Goal: Information Seeking & Learning: Learn about a topic

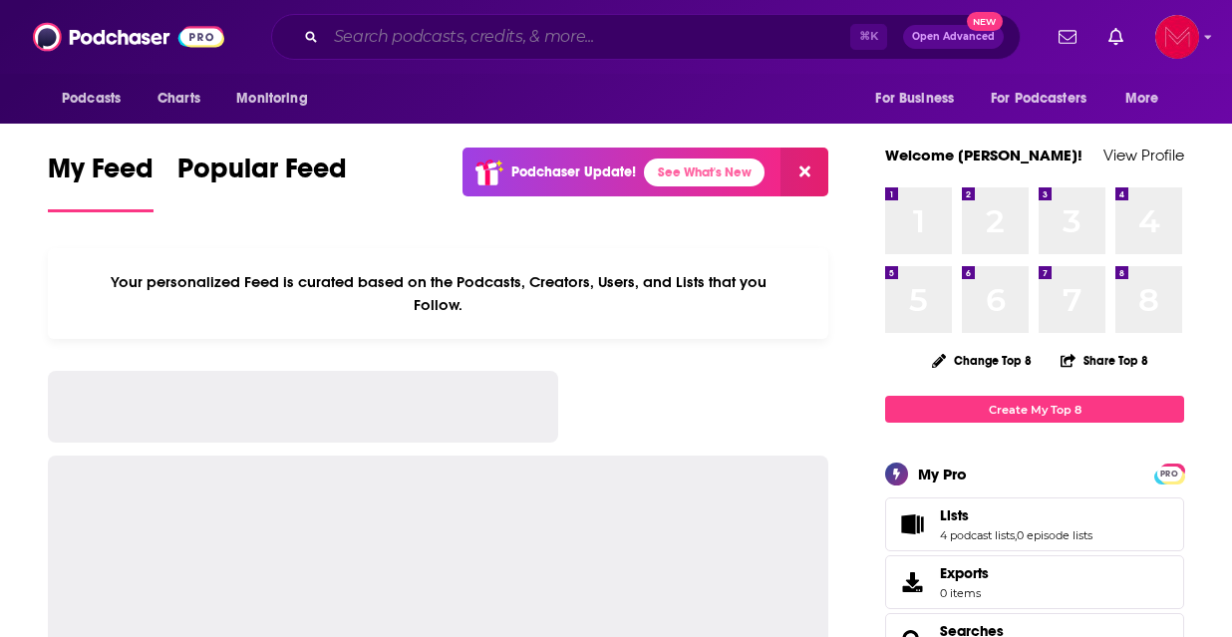
click at [556, 42] on input "Search podcasts, credits, & more..." at bounding box center [588, 37] width 524 height 32
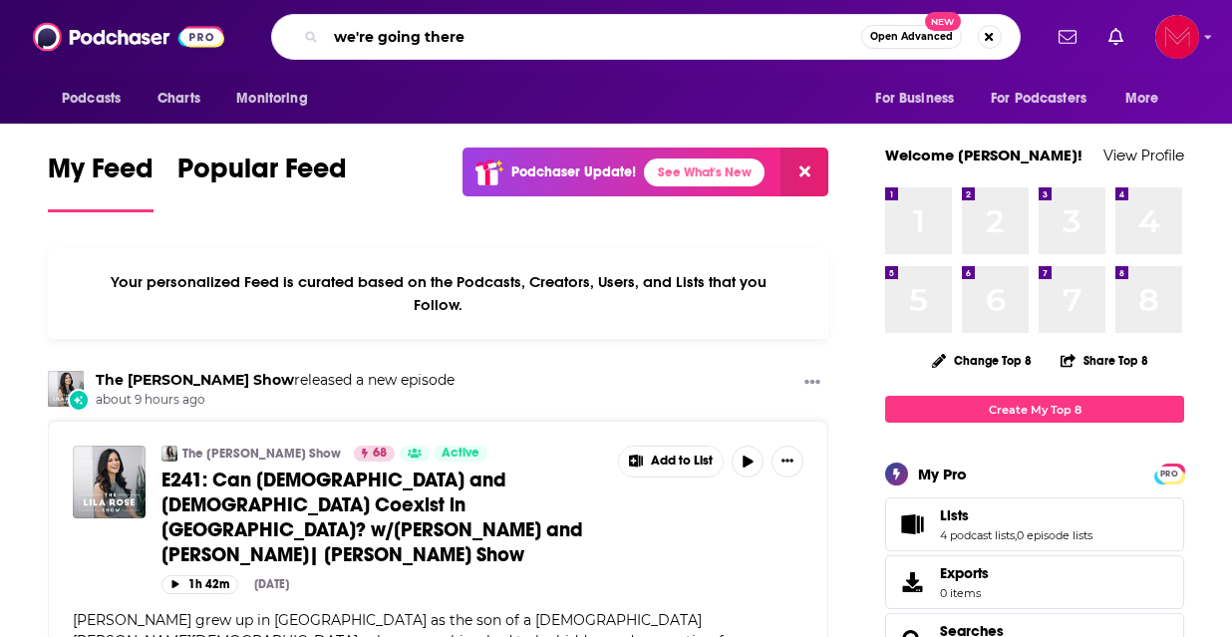
type input "we're going there"
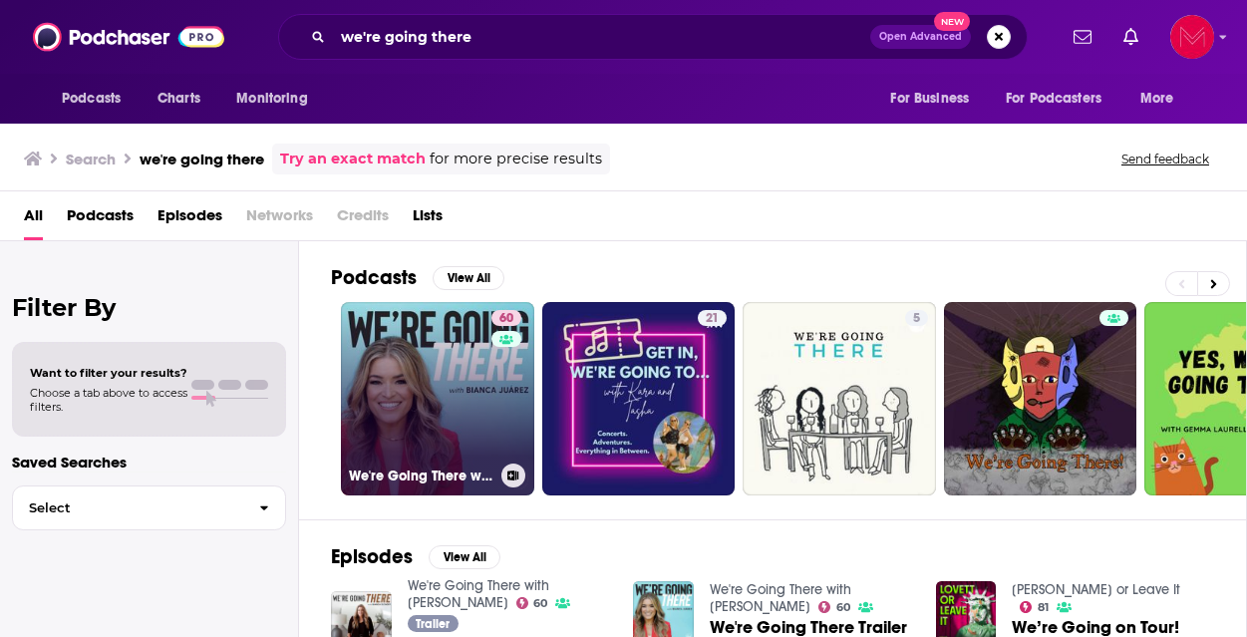
click at [438, 411] on link "60 We're Going There with [PERSON_NAME]" at bounding box center [437, 398] width 193 height 193
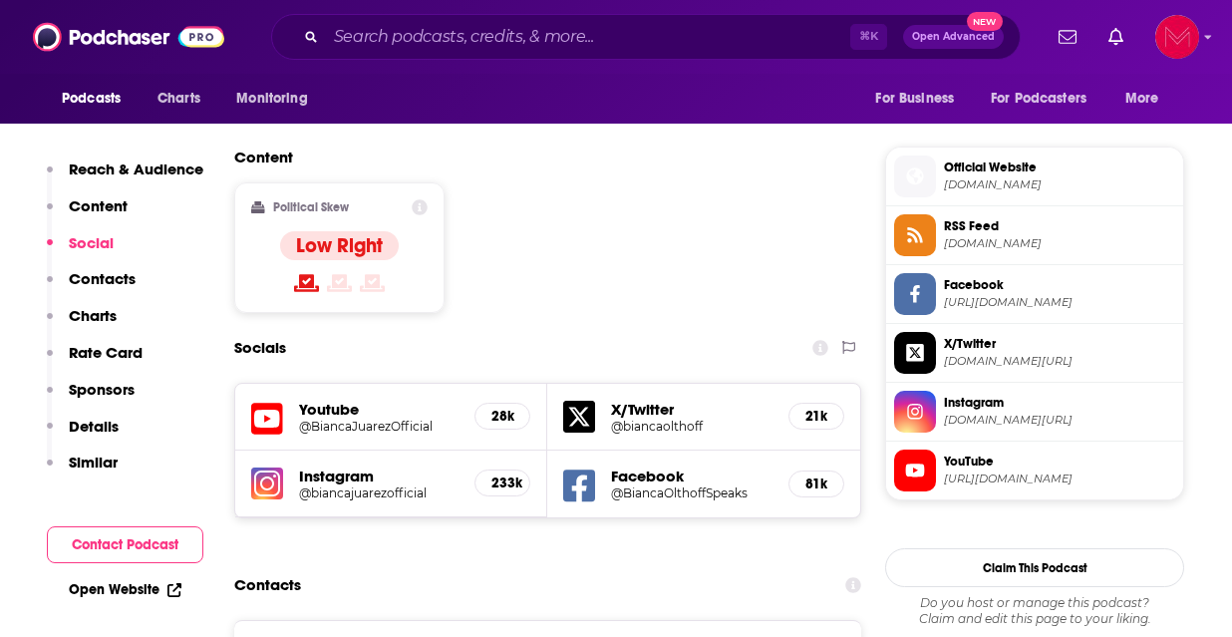
scroll to position [1546, 0]
click at [475, 46] on input "Search podcasts, credits, & more..." at bounding box center [588, 37] width 524 height 32
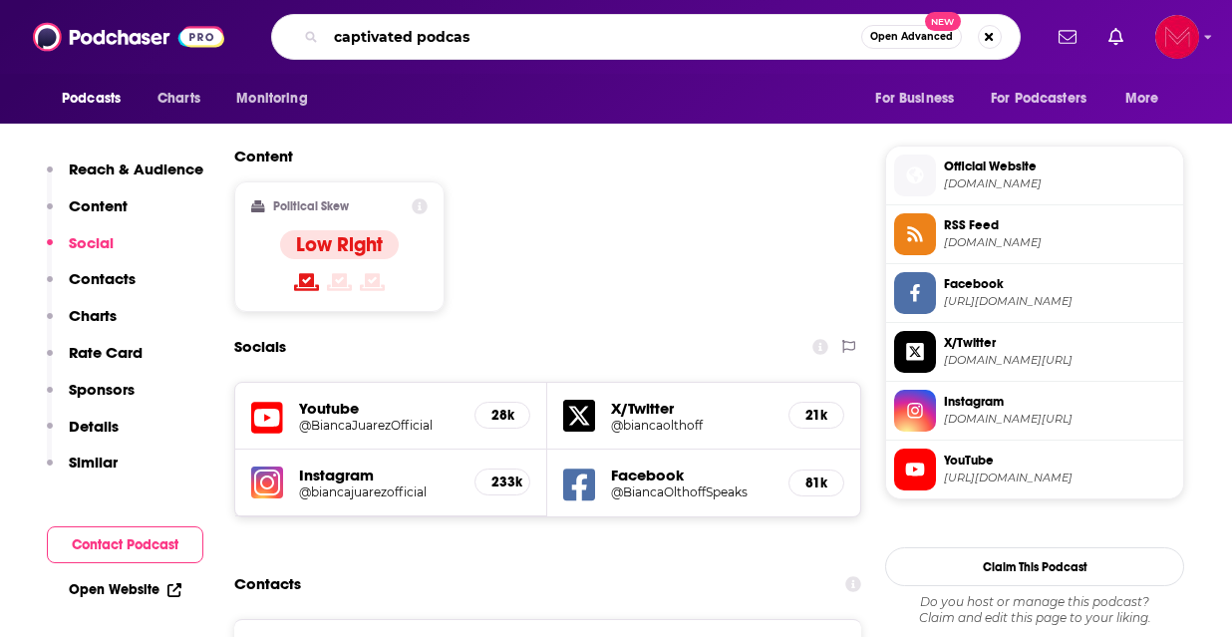
type input "captivated podcast"
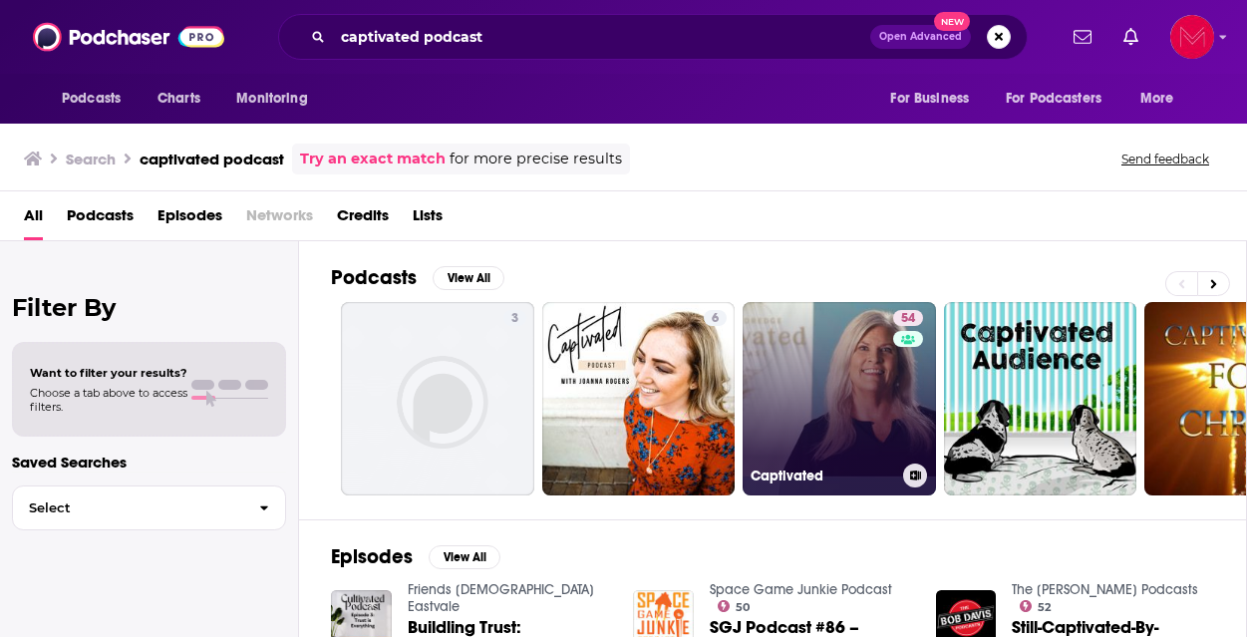
click at [820, 370] on link "54 Captivated" at bounding box center [839, 398] width 193 height 193
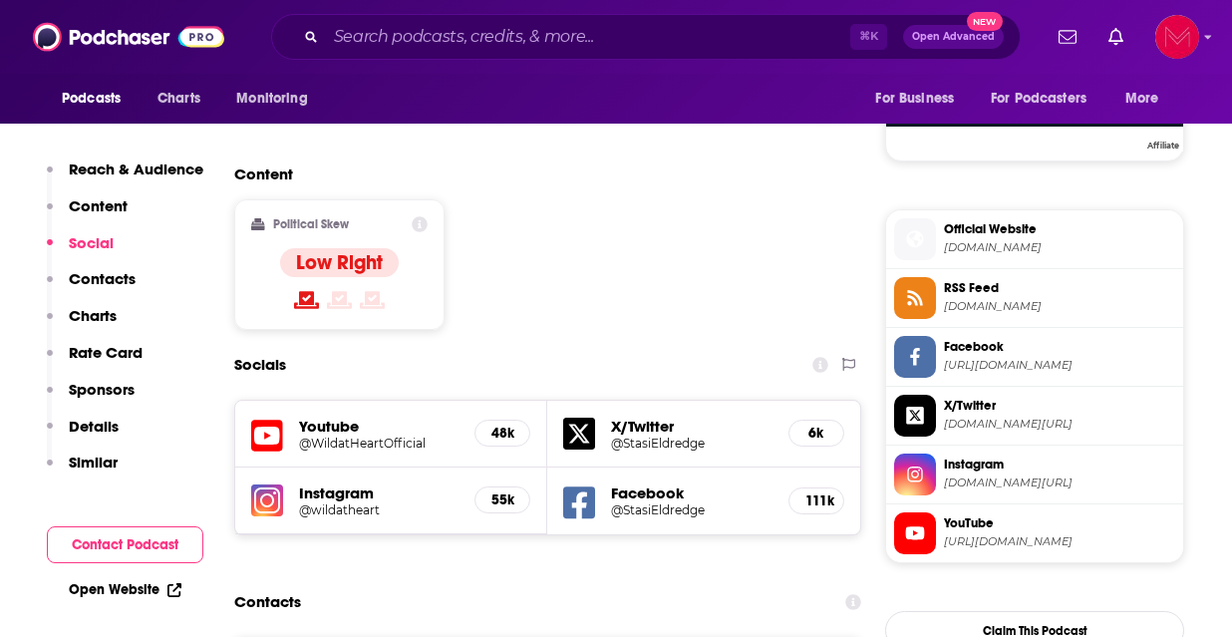
scroll to position [1512, 0]
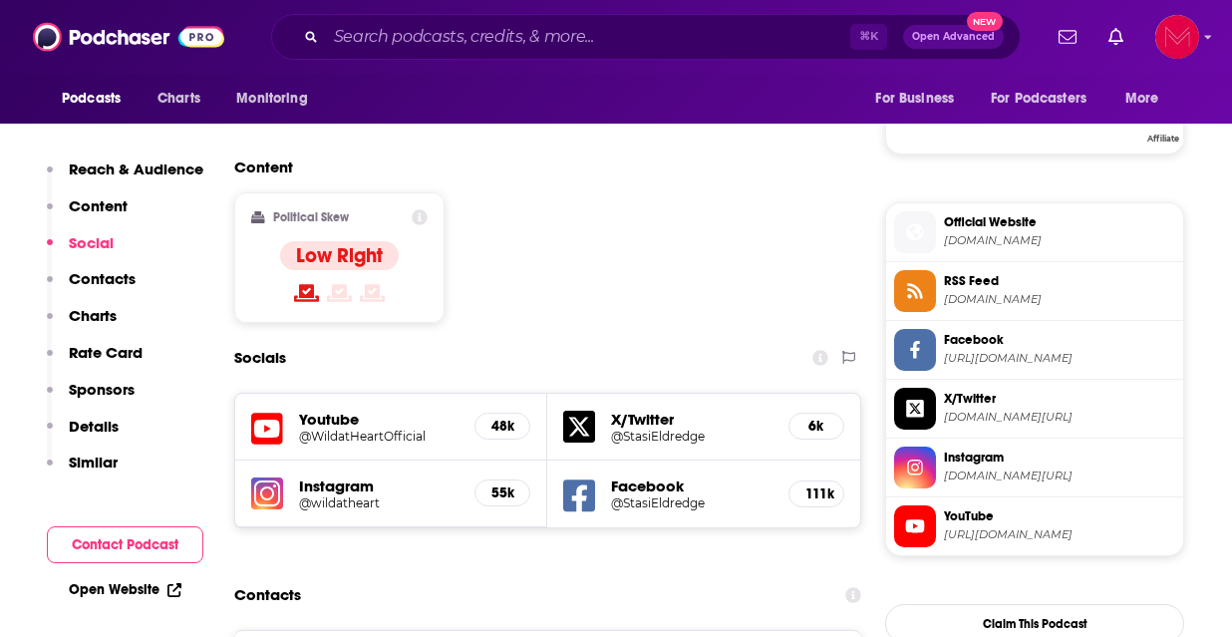
click at [317, 410] on h5 "Youtube" at bounding box center [378, 419] width 159 height 19
click at [333, 429] on h5 "@WildatHeartOfficial" at bounding box center [378, 436] width 159 height 15
click at [503, 18] on div "⌘ K Open Advanced New" at bounding box center [646, 37] width 750 height 46
click at [497, 45] on input "Search podcasts, credits, & more..." at bounding box center [588, 37] width 524 height 32
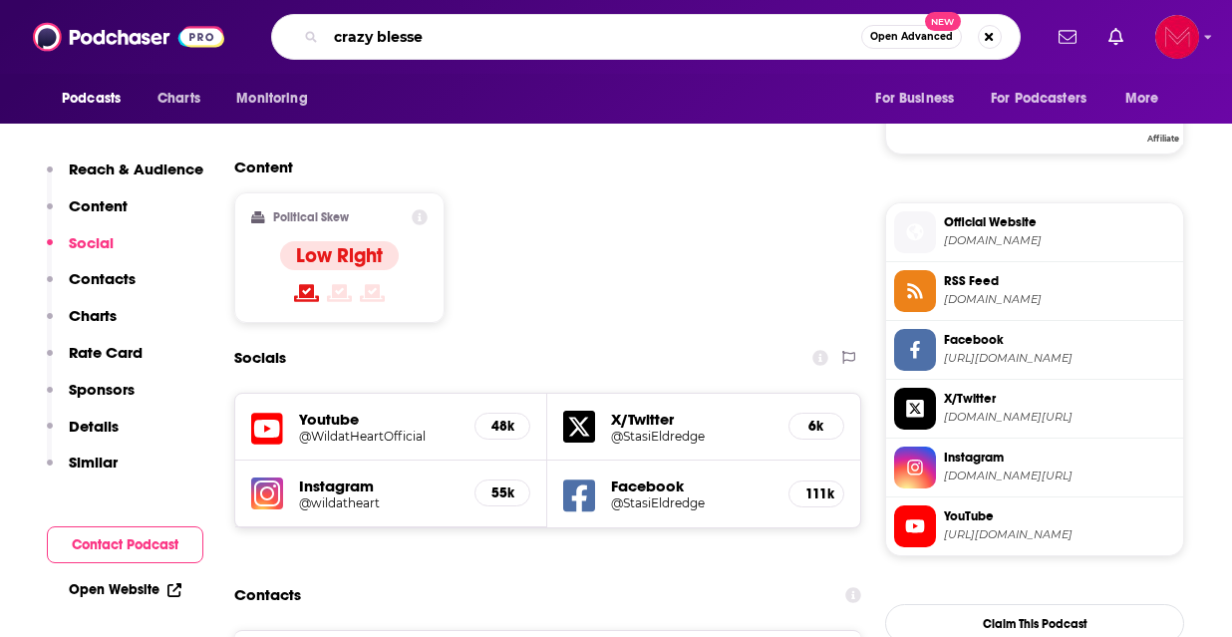
type input "crazy blessed"
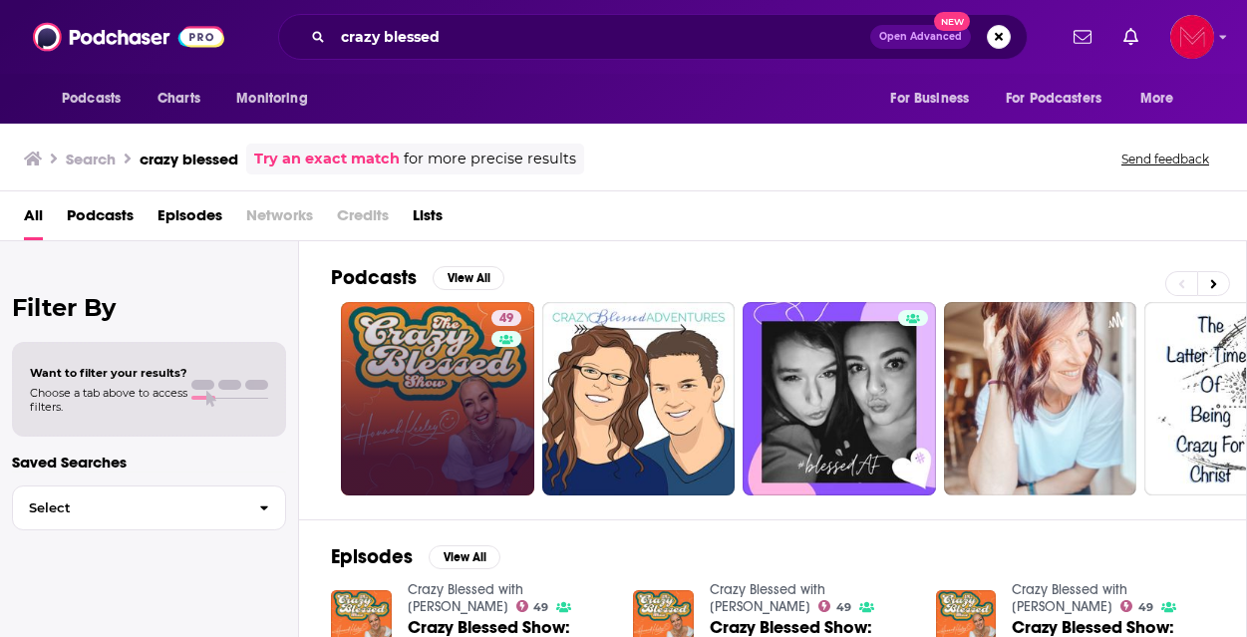
click at [475, 371] on link "49" at bounding box center [437, 398] width 193 height 193
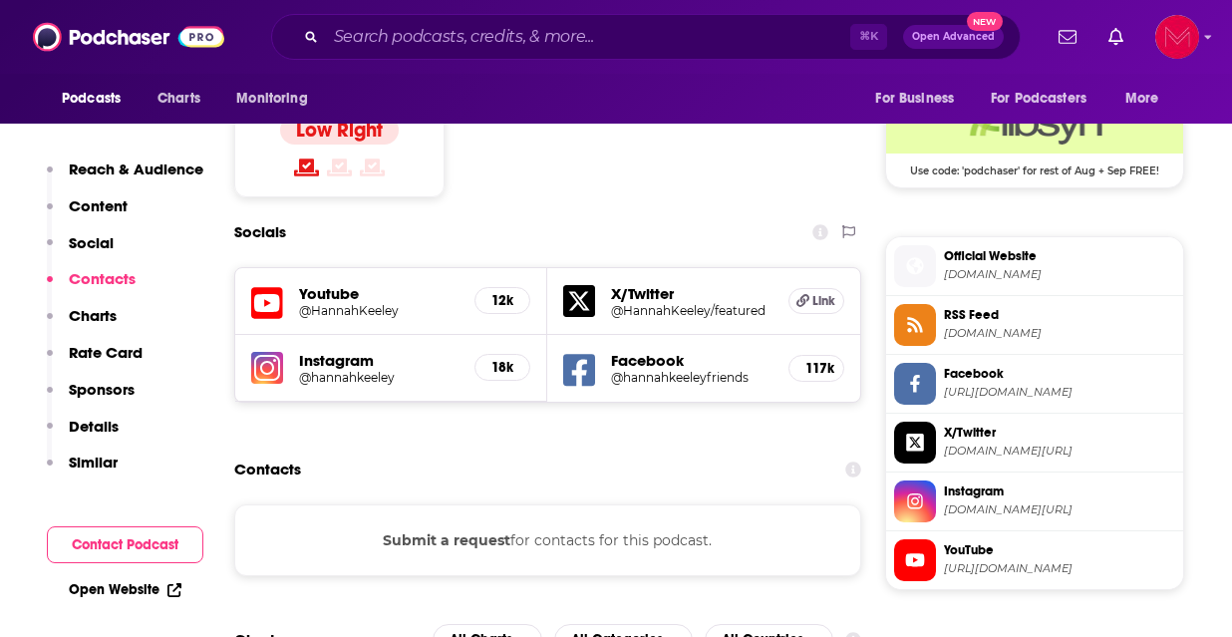
scroll to position [1648, 0]
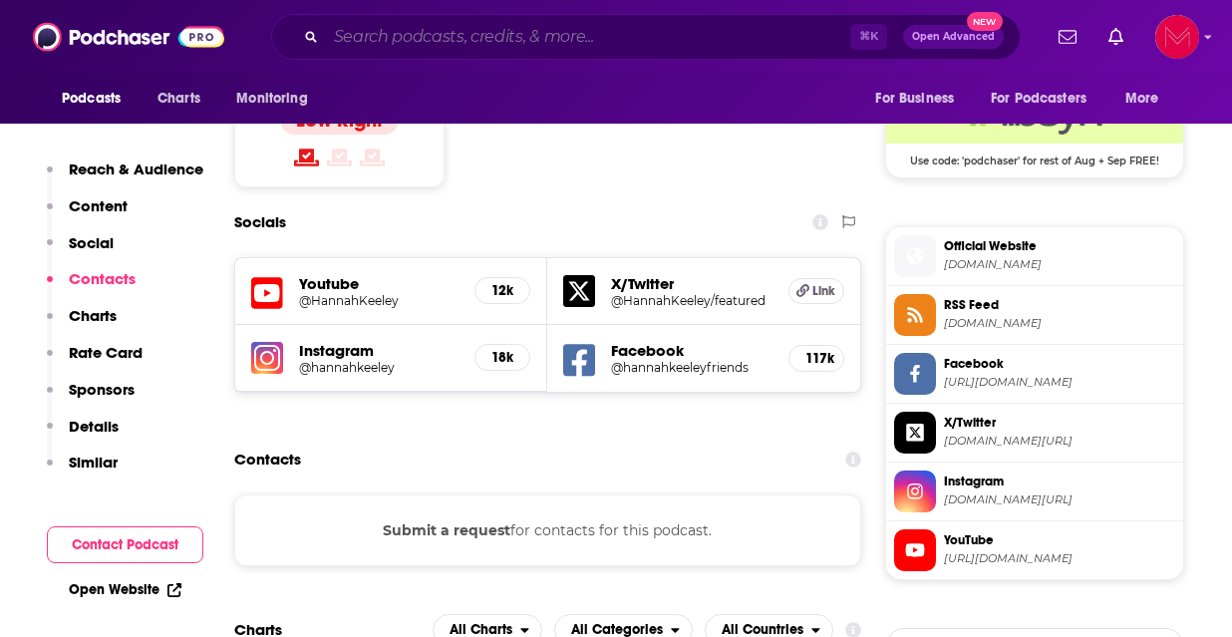
click at [440, 50] on input "Search podcasts, credits, & more..." at bounding box center [588, 37] width 524 height 32
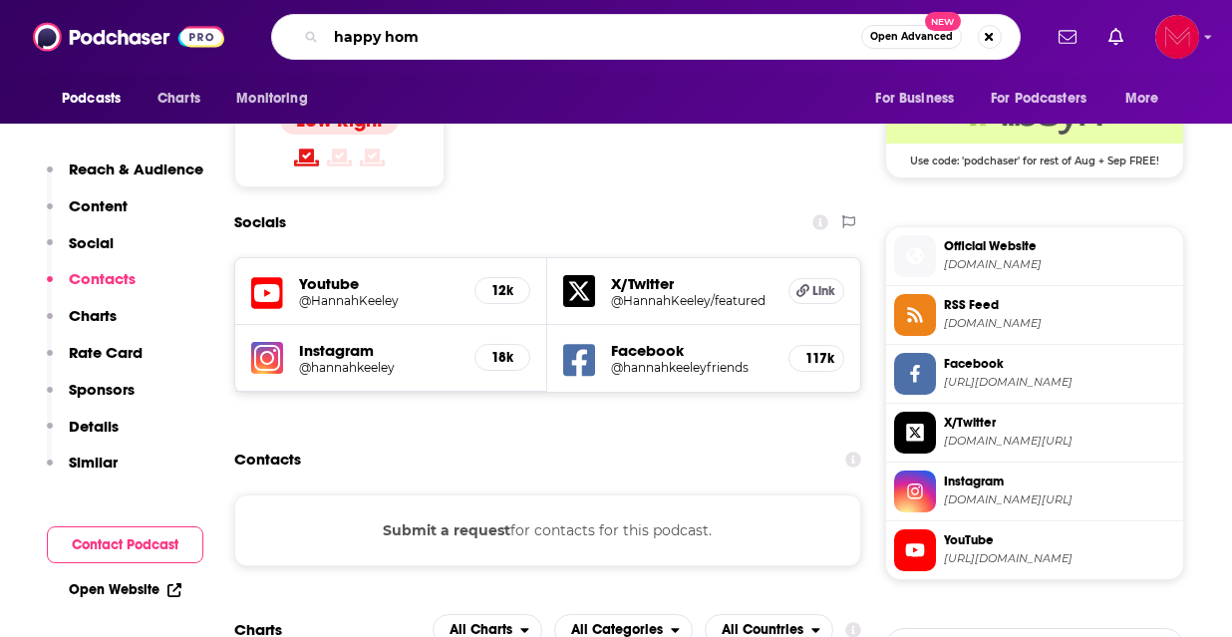
type input "happy home"
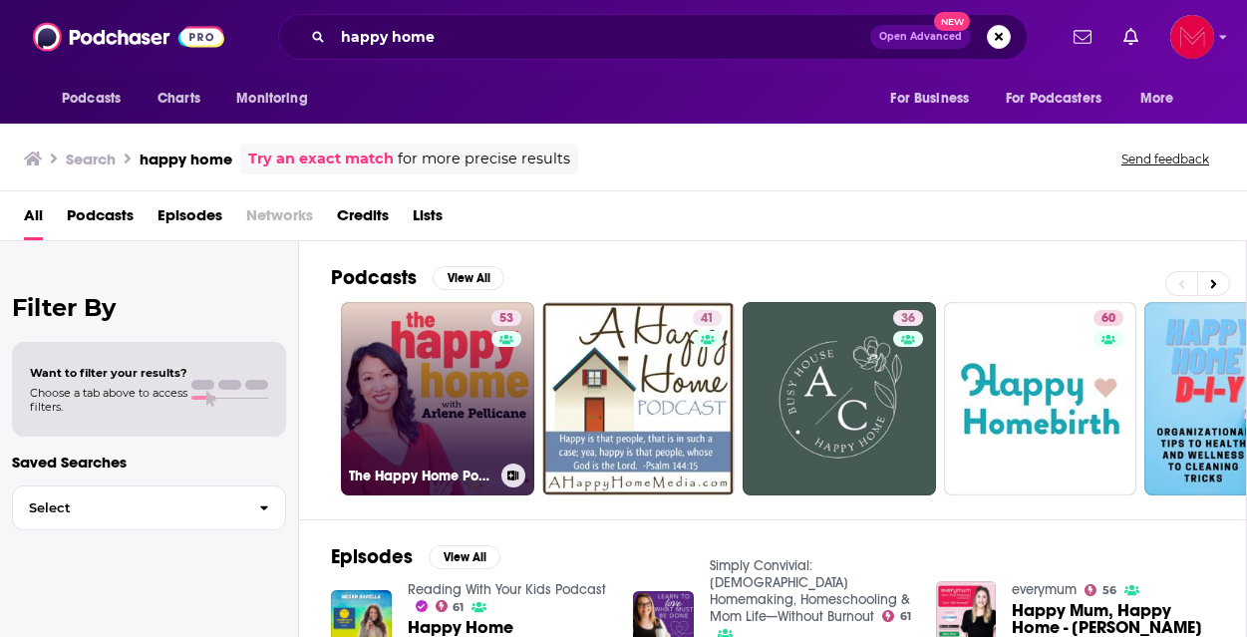
click at [481, 377] on link "53 The Happy Home Podcast with [PERSON_NAME]" at bounding box center [437, 398] width 193 height 193
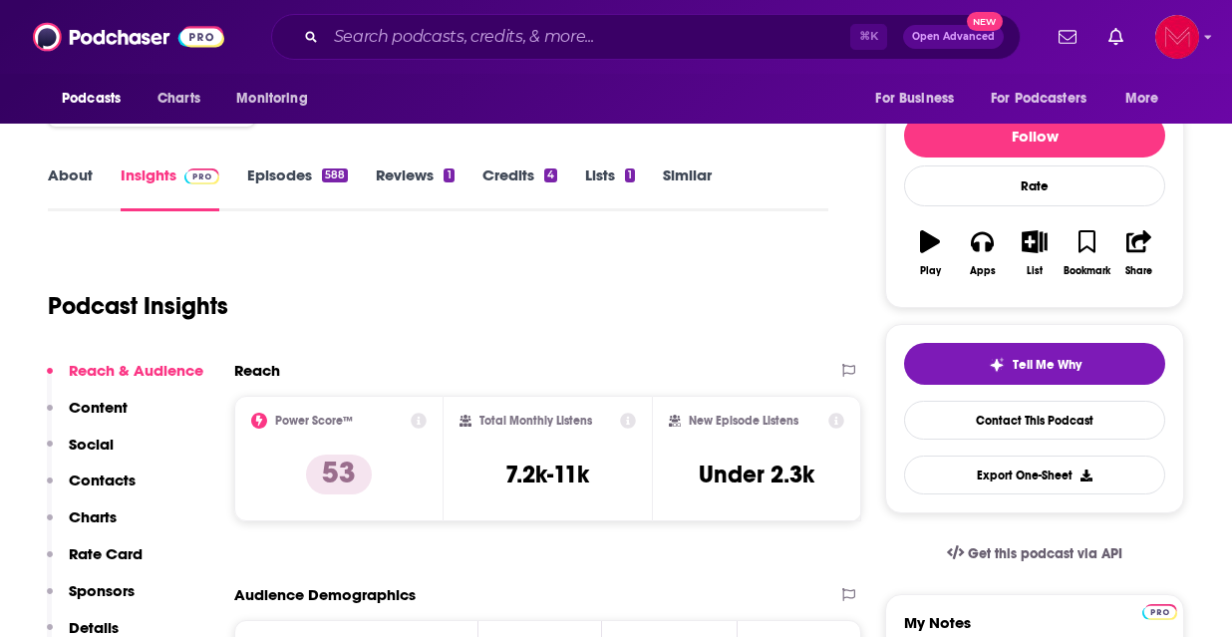
scroll to position [215, 0]
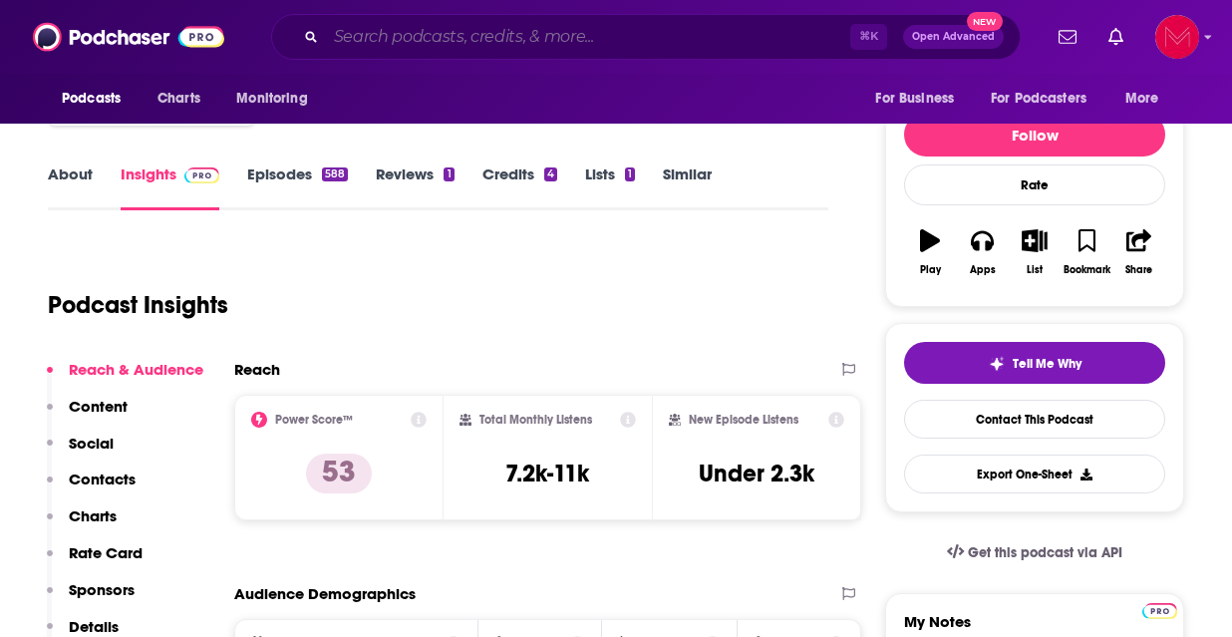
click at [566, 34] on input "Search podcasts, credits, & more..." at bounding box center [588, 37] width 524 height 32
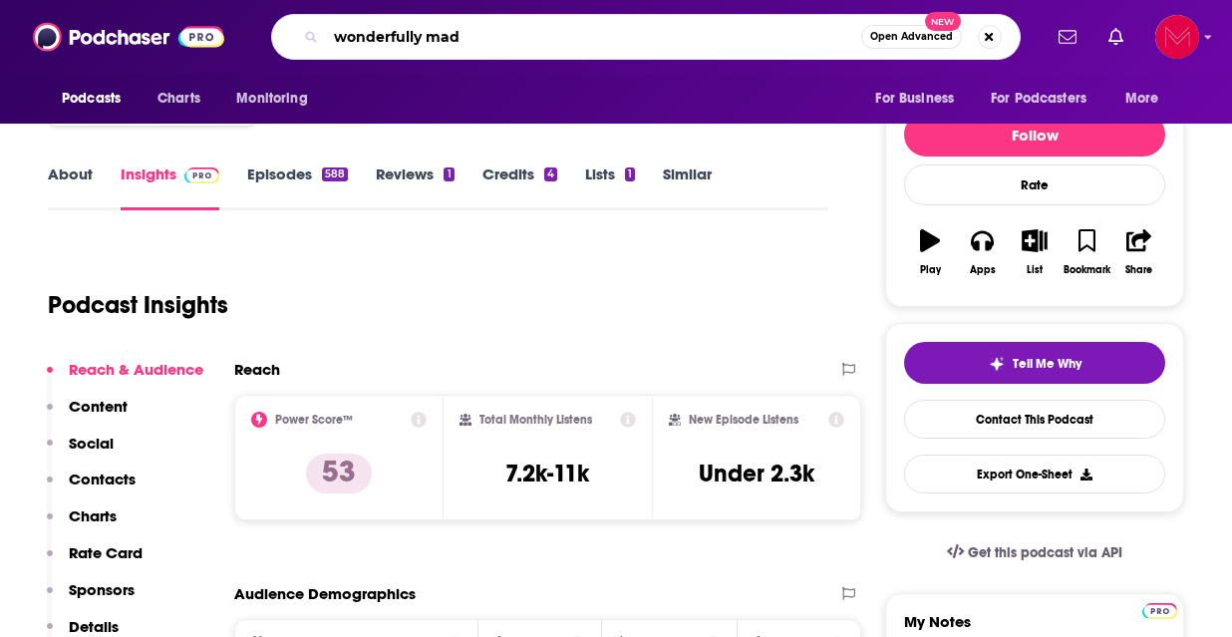
type input "wonderfully made"
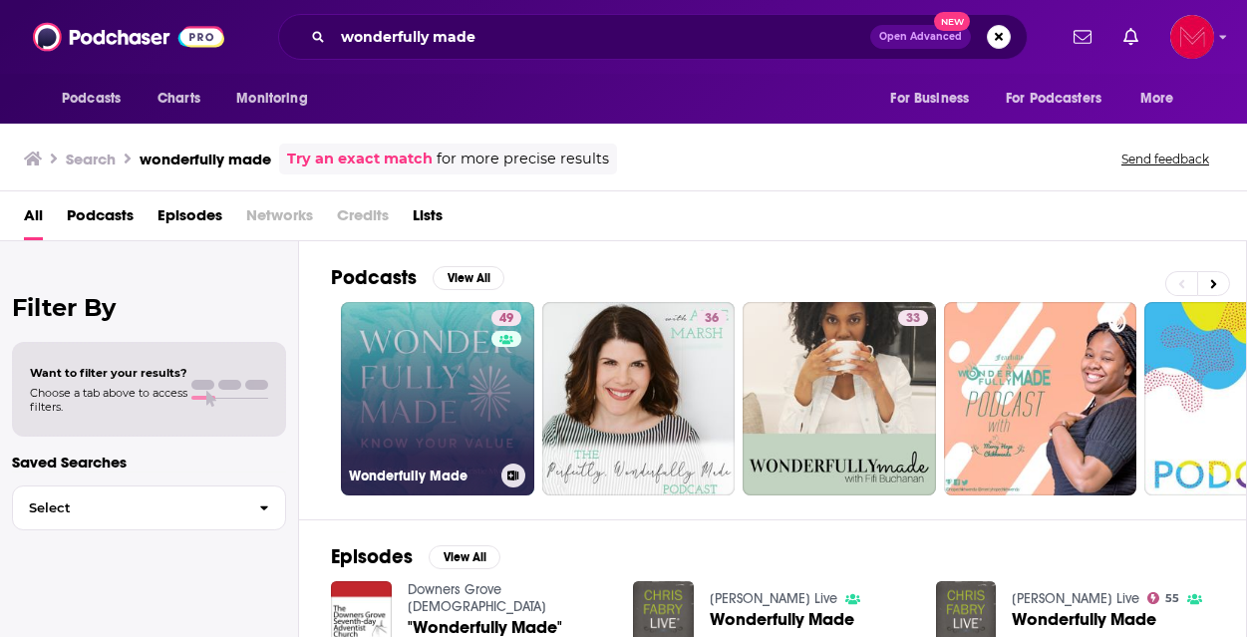
click at [461, 398] on link "49 Wonderfully Made" at bounding box center [437, 398] width 193 height 193
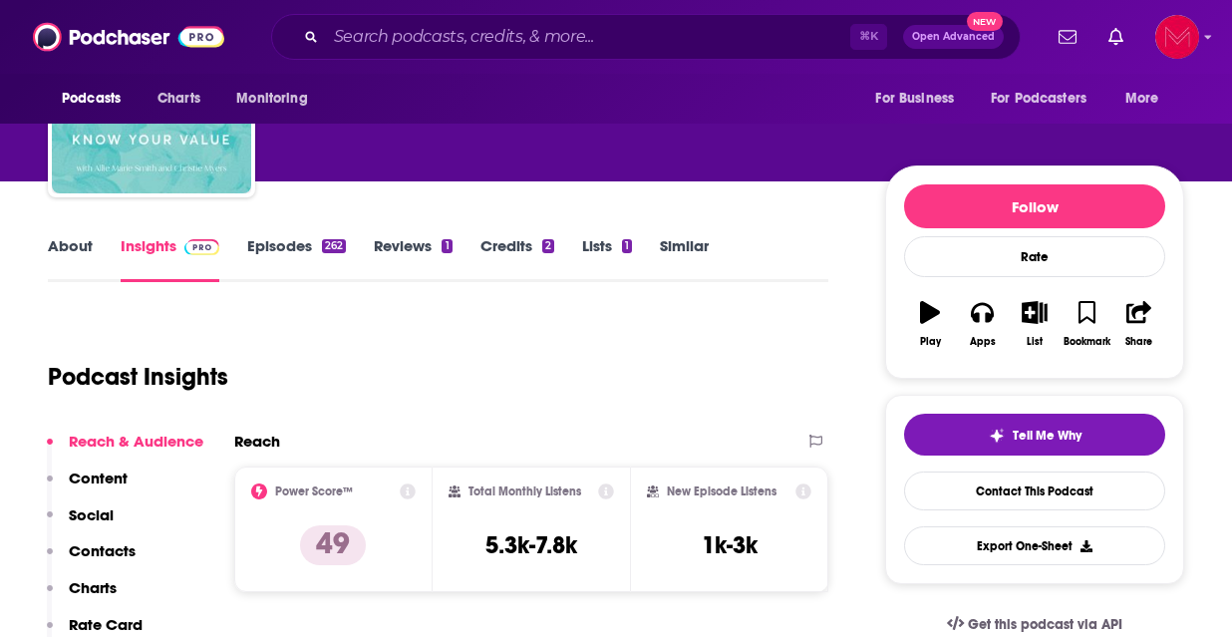
scroll to position [155, 0]
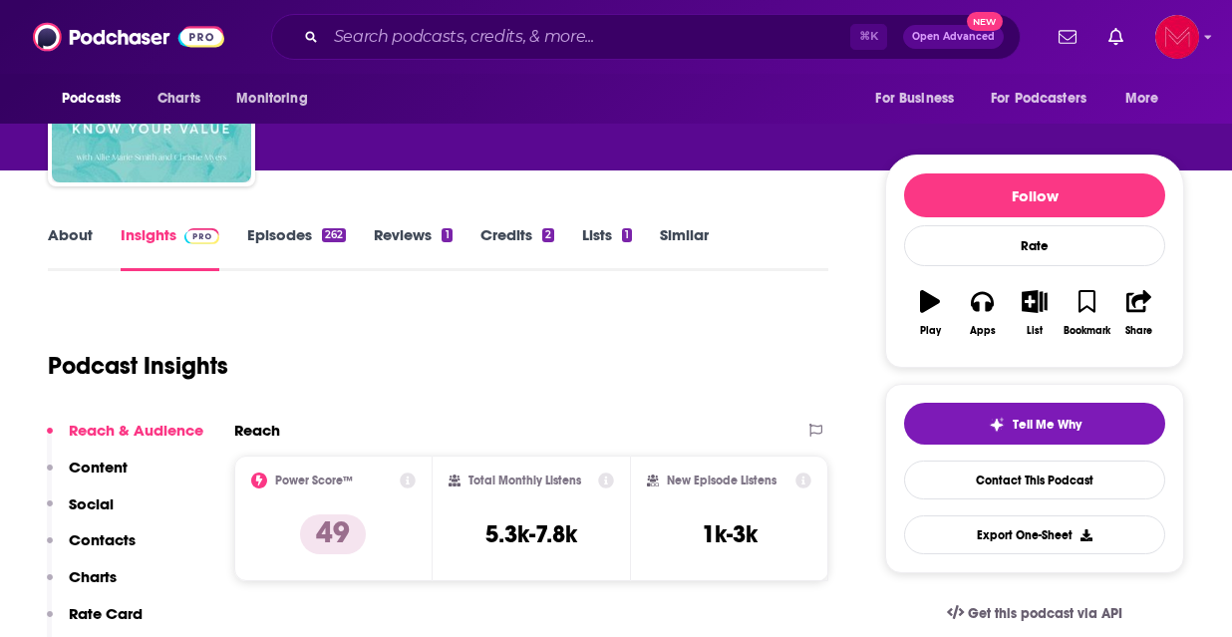
click at [165, 248] on link "Insights" at bounding box center [170, 248] width 99 height 46
click at [60, 233] on link "About" at bounding box center [70, 248] width 45 height 46
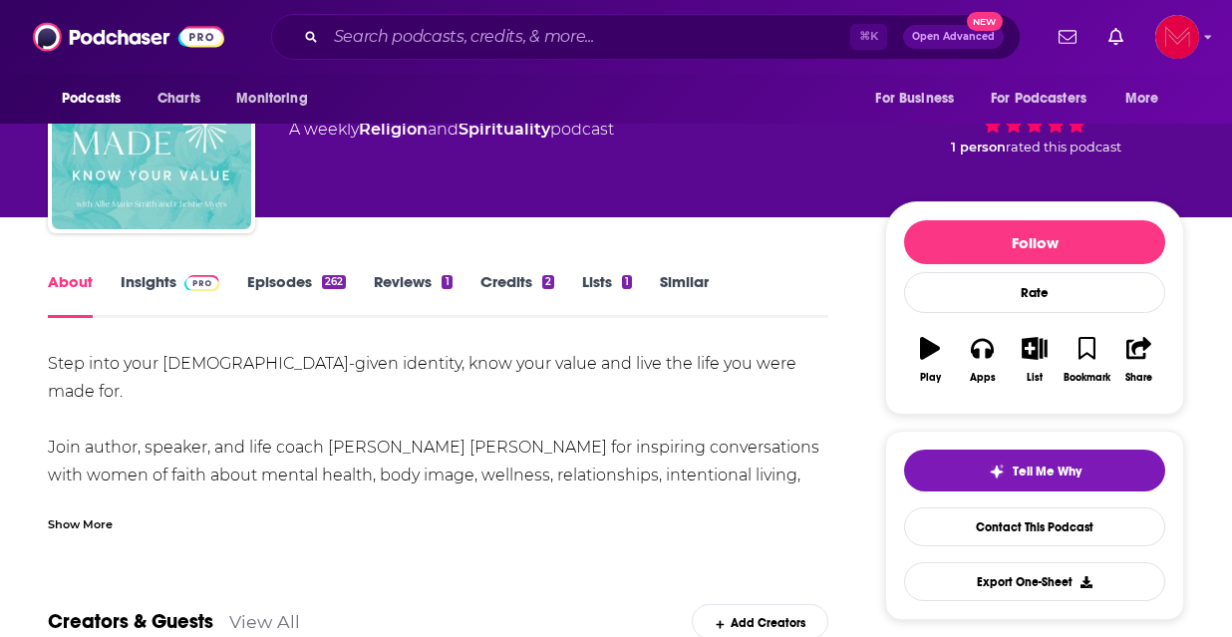
scroll to position [154, 0]
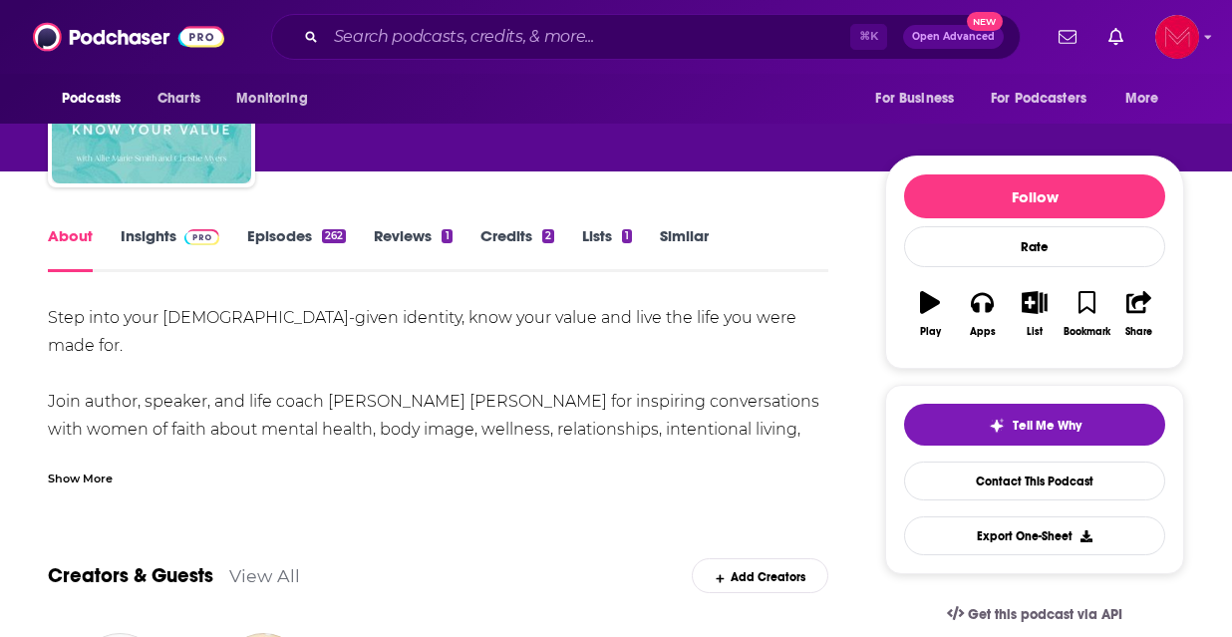
click at [274, 231] on link "Episodes 262" at bounding box center [296, 249] width 99 height 46
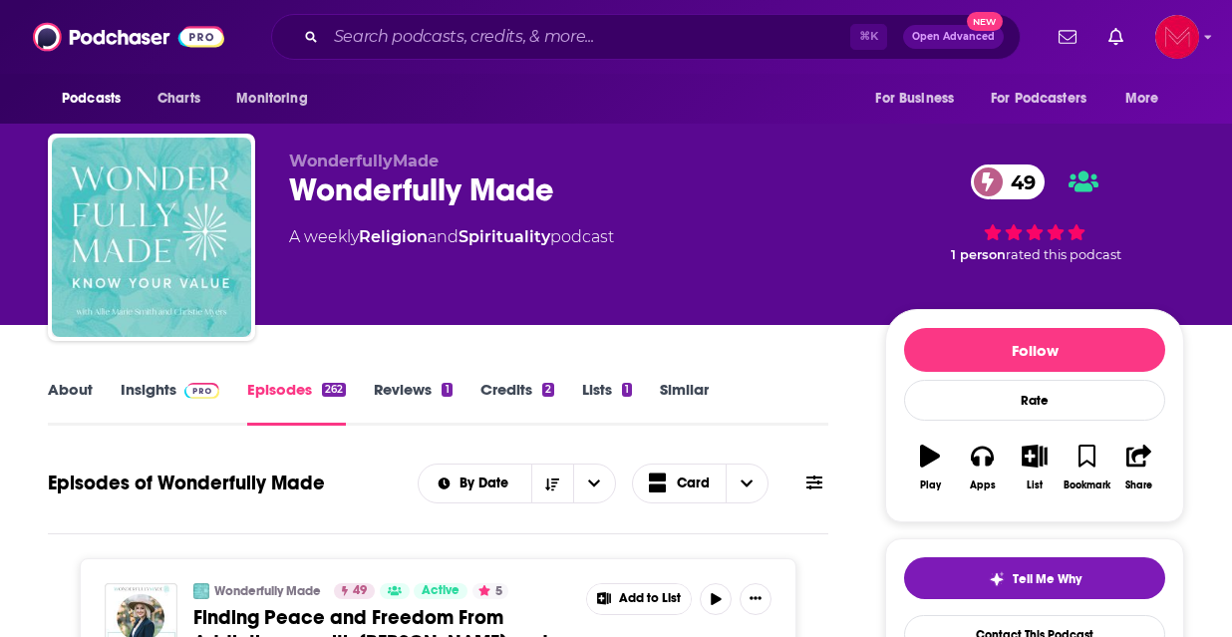
click at [165, 384] on link "Insights" at bounding box center [170, 403] width 99 height 46
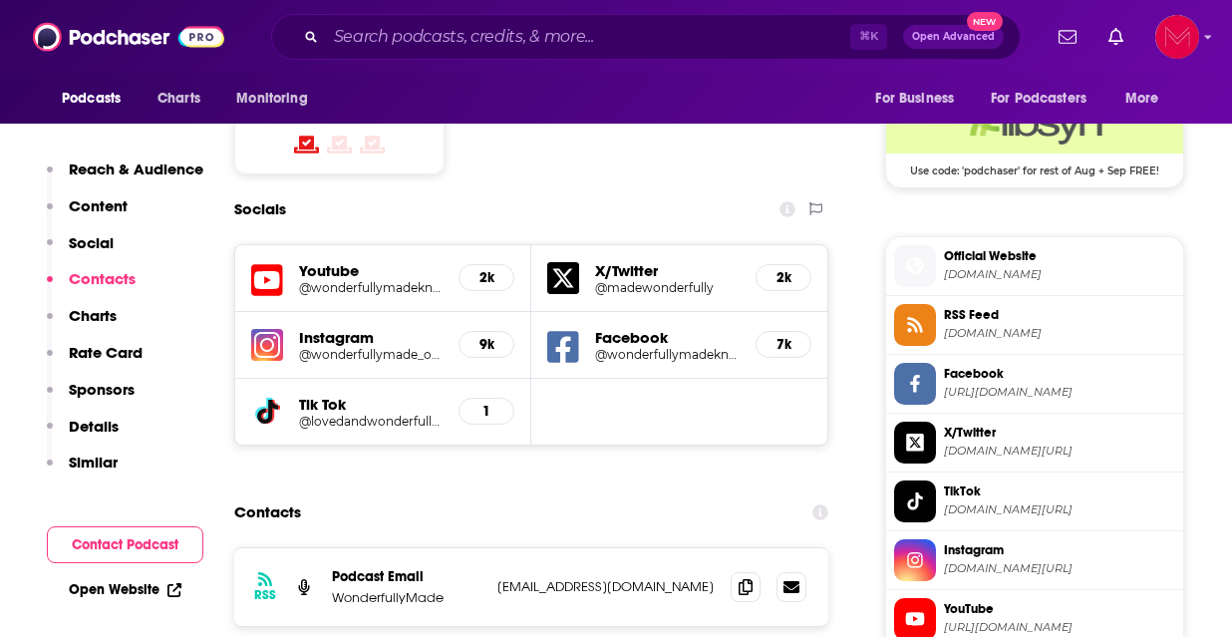
scroll to position [1608, 0]
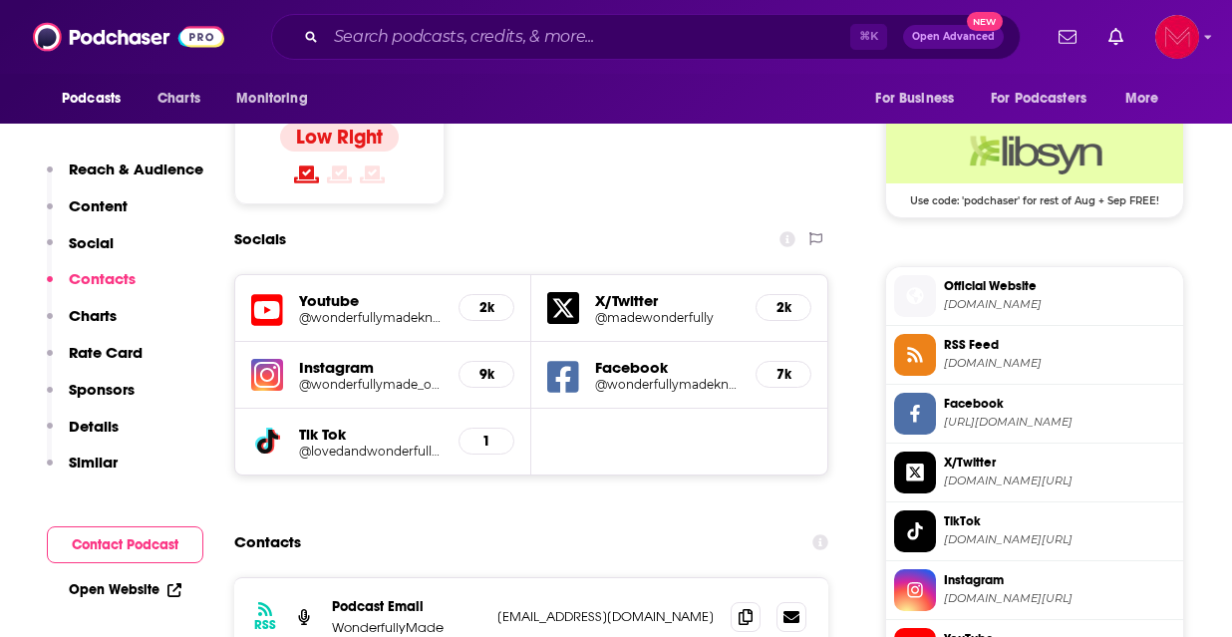
click at [546, 53] on div "⌘ K Open Advanced New" at bounding box center [646, 37] width 750 height 46
click at [536, 45] on input "Search podcasts, credits, & more..." at bounding box center [588, 37] width 524 height 32
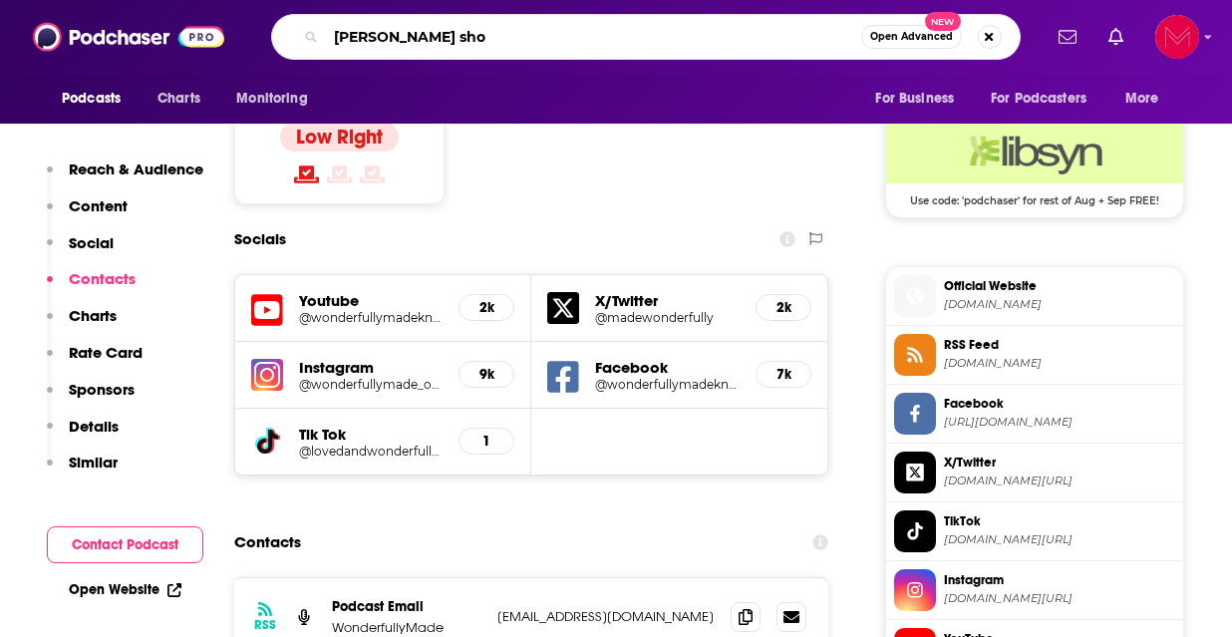
type input "[PERSON_NAME] show"
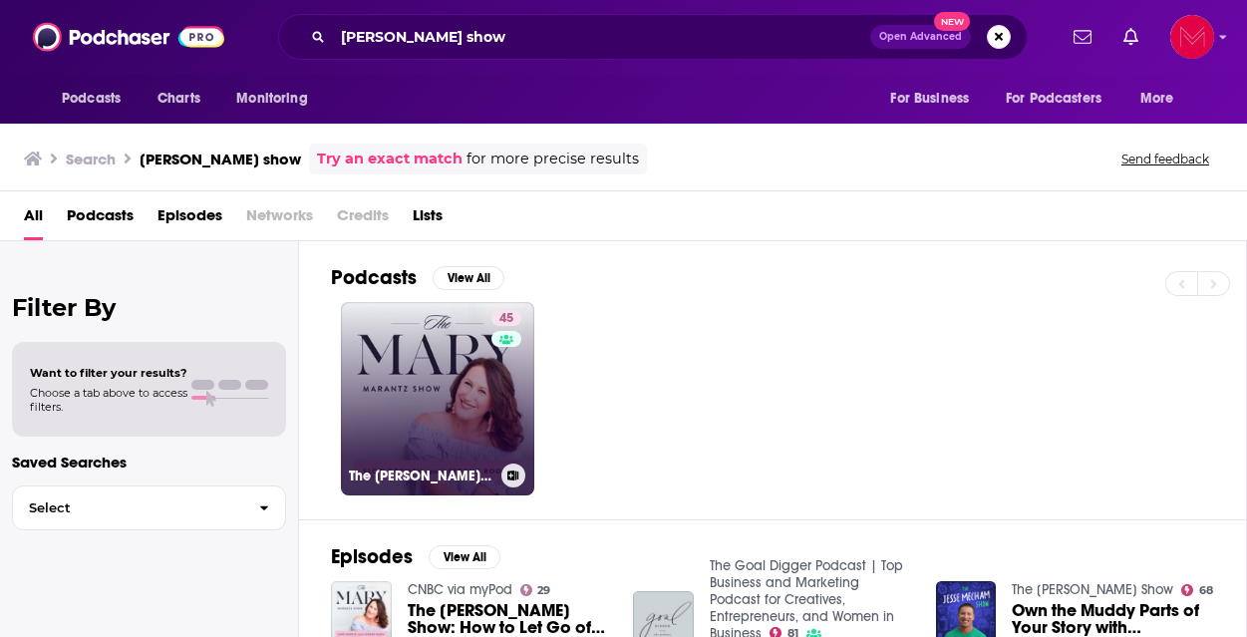
click at [447, 398] on link "45 The [PERSON_NAME] Show" at bounding box center [437, 398] width 193 height 193
